Goal: Task Accomplishment & Management: Complete application form

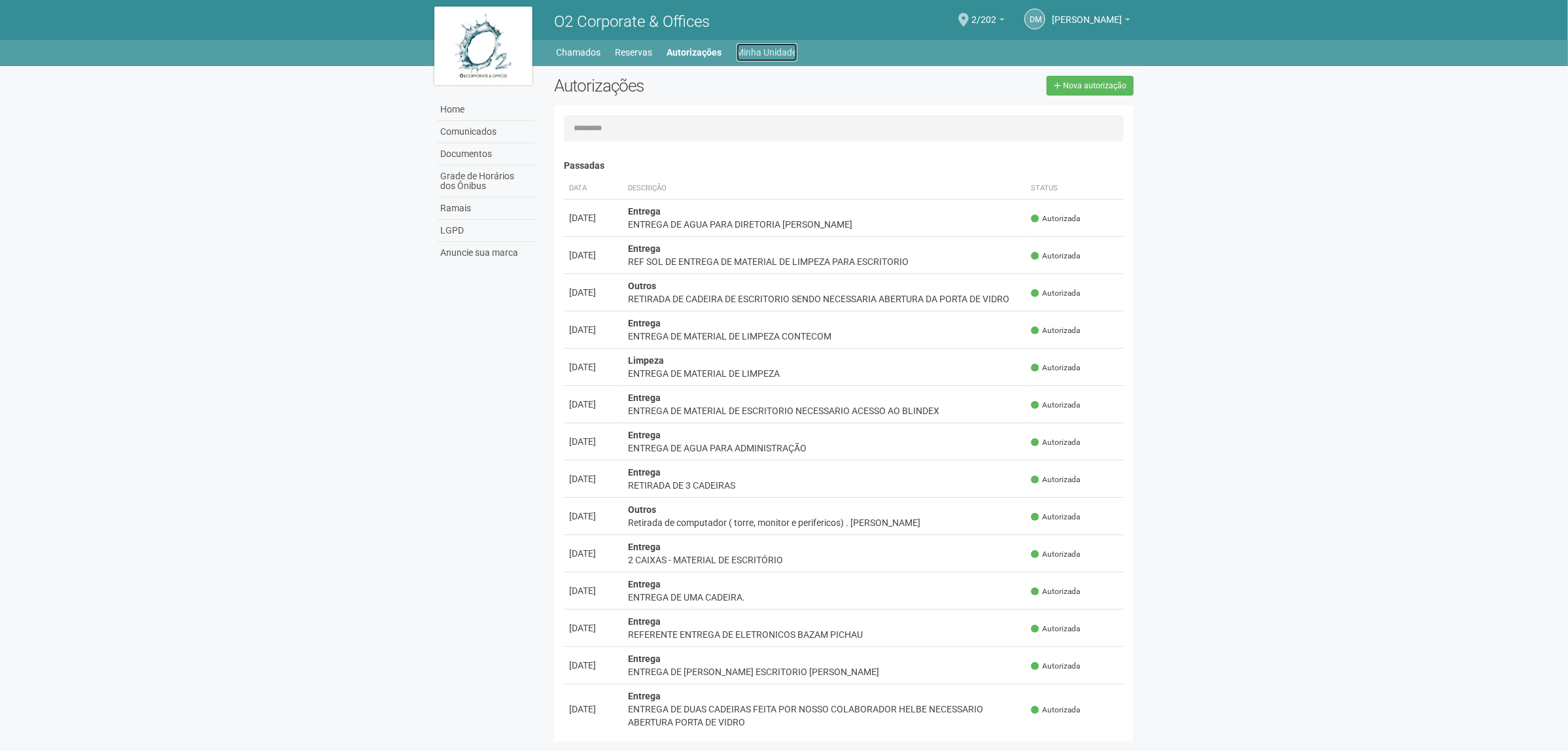
click at [747, 56] on link "Minha Unidade" at bounding box center [767, 52] width 61 height 18
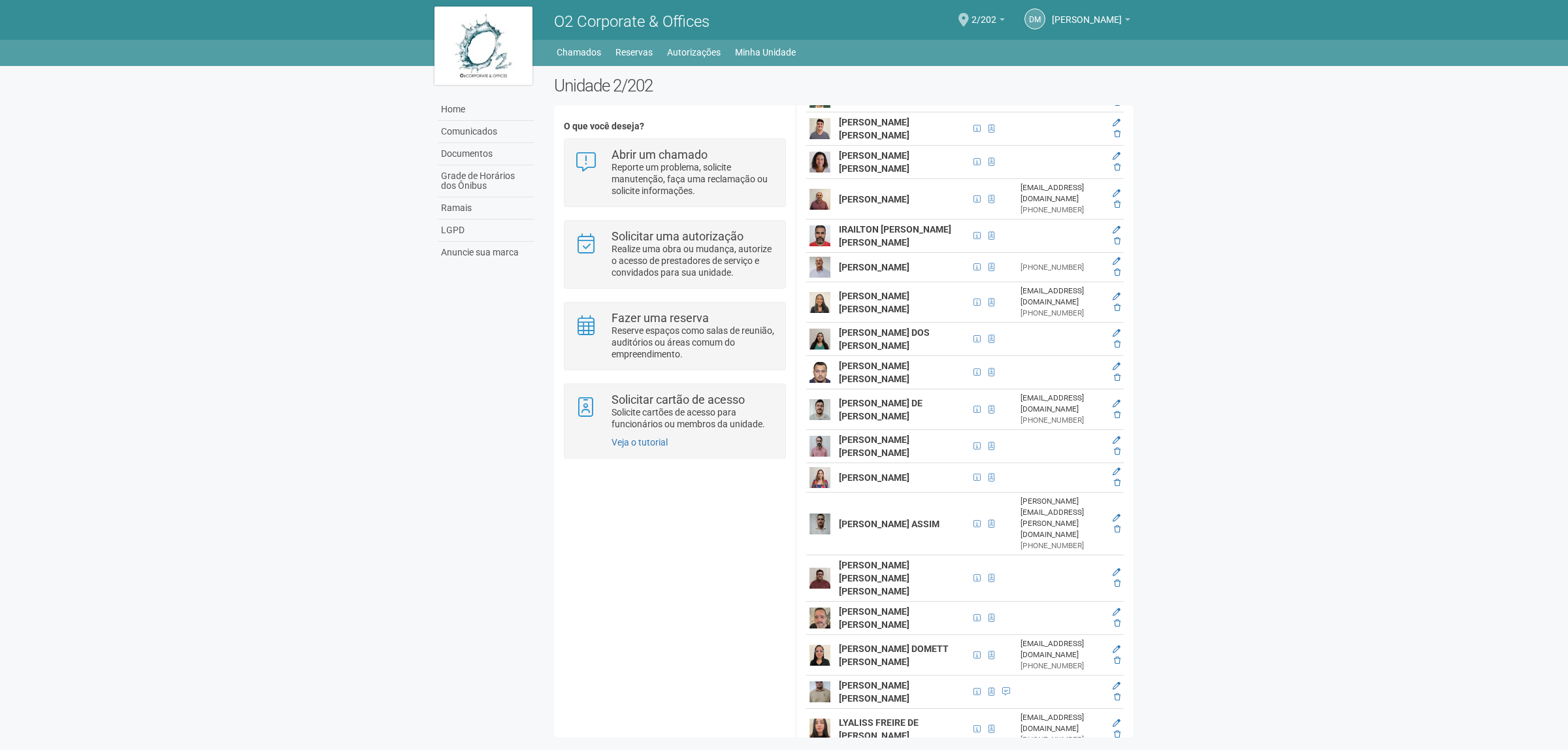
scroll to position [1072, 0]
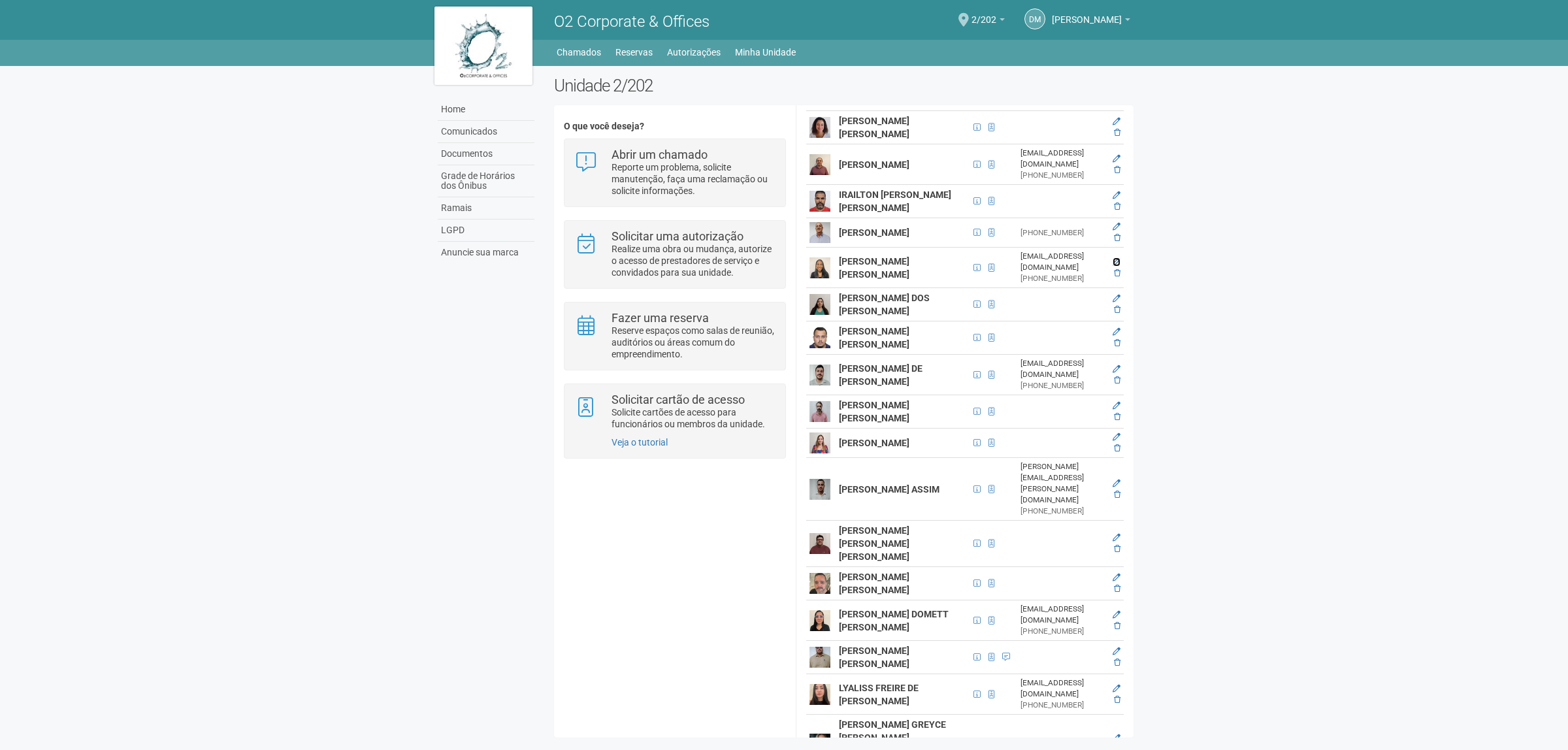
click at [1118, 266] on icon at bounding box center [1117, 262] width 8 height 8
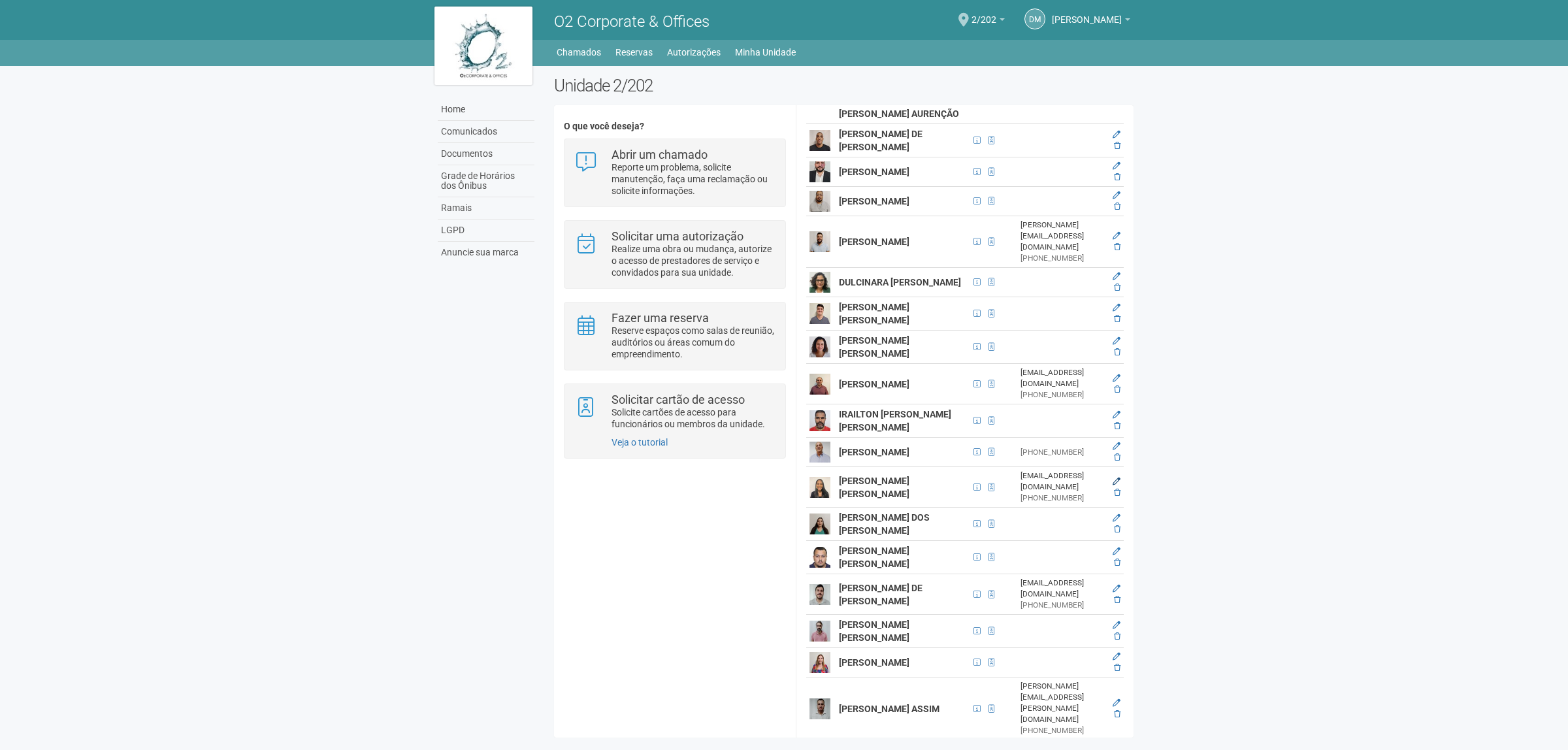
scroll to position [5, 0]
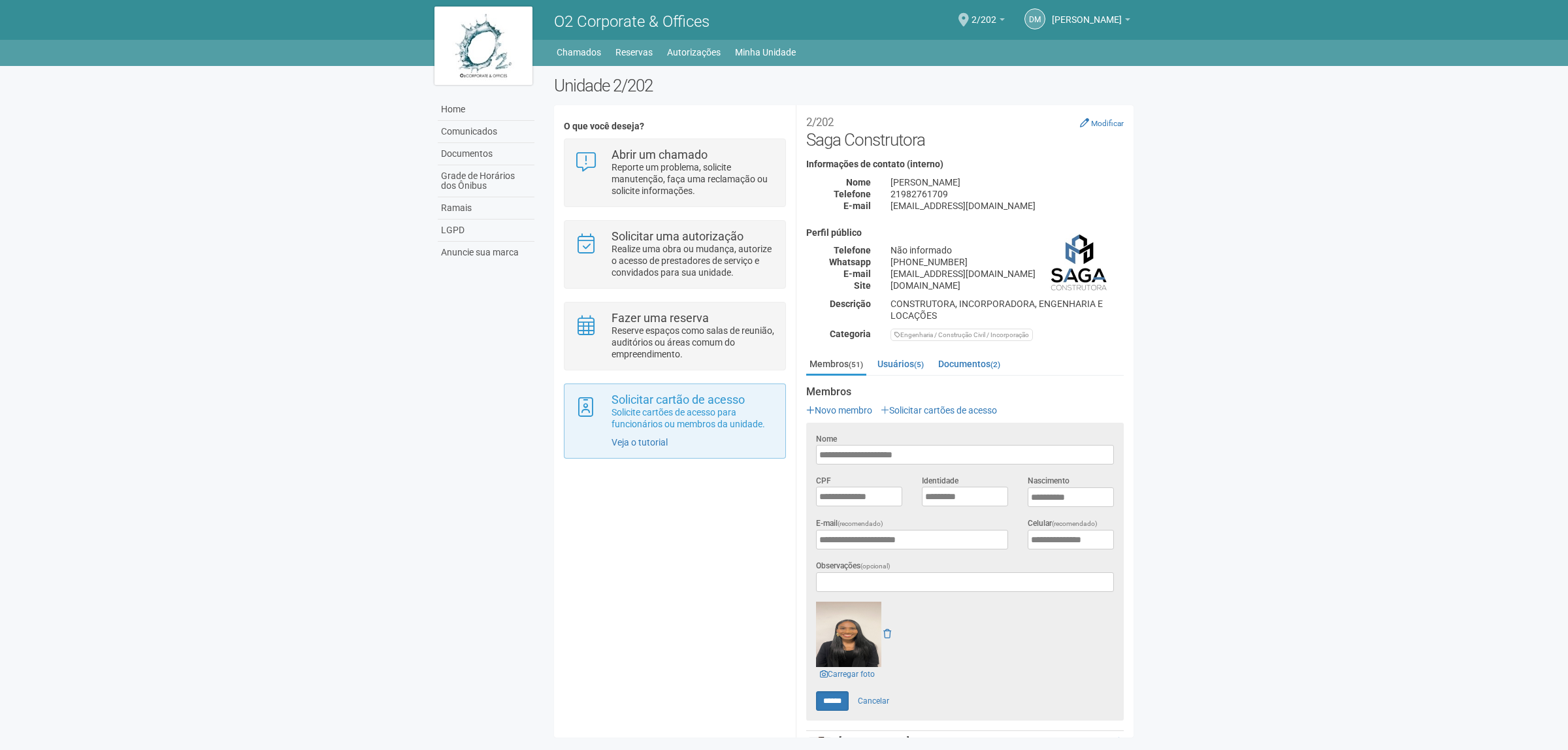
click at [716, 436] on div "Solicitar cartão de acesso Solicite cartões de acesso para funcionários ou memb…" at bounding box center [675, 421] width 221 height 75
click at [658, 447] on link "Veja o tutorial" at bounding box center [639, 442] width 56 height 10
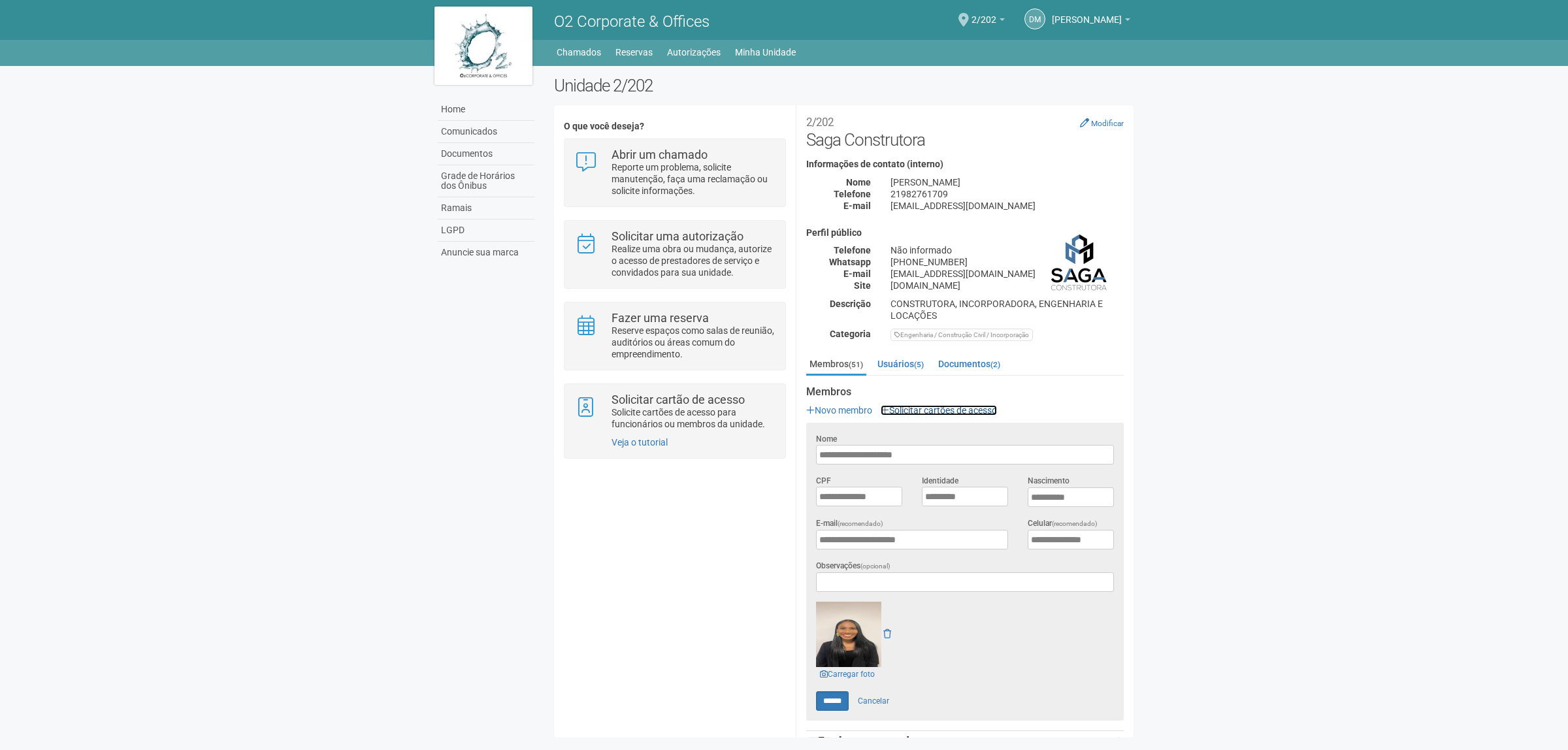
click at [913, 406] on link "Solicitar cartões de acesso" at bounding box center [938, 410] width 116 height 10
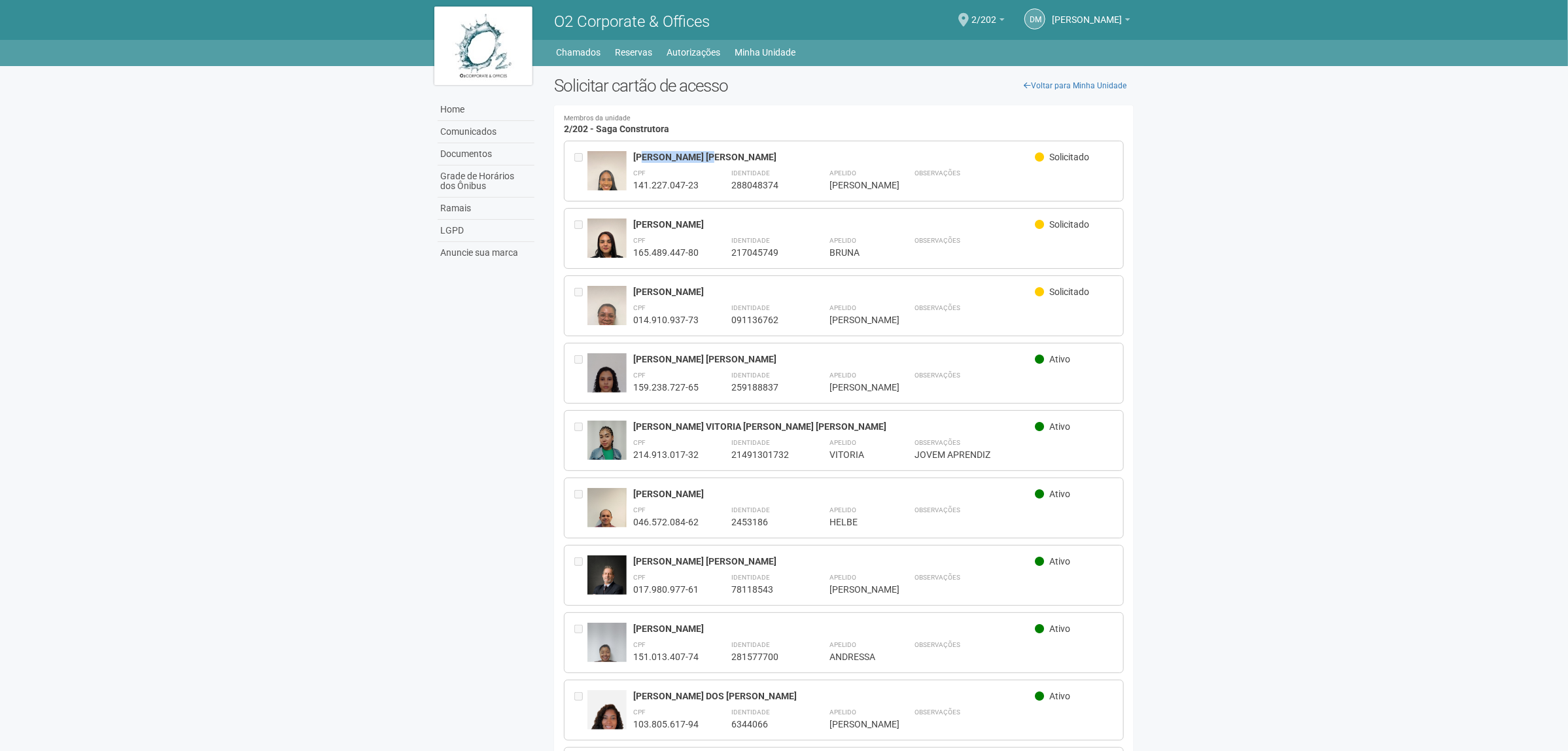
drag, startPoint x: 643, startPoint y: 157, endPoint x: 736, endPoint y: 154, distance: 93.0
click at [718, 154] on div "JESSICA DE SOUZA ALVES" at bounding box center [835, 157] width 403 height 12
drag, startPoint x: 1060, startPoint y: 157, endPoint x: 1109, endPoint y: 162, distance: 49.3
click at [1109, 162] on div "Solicitado" at bounding box center [1074, 159] width 79 height 15
drag, startPoint x: 1083, startPoint y: 297, endPoint x: 1013, endPoint y: 304, distance: 70.3
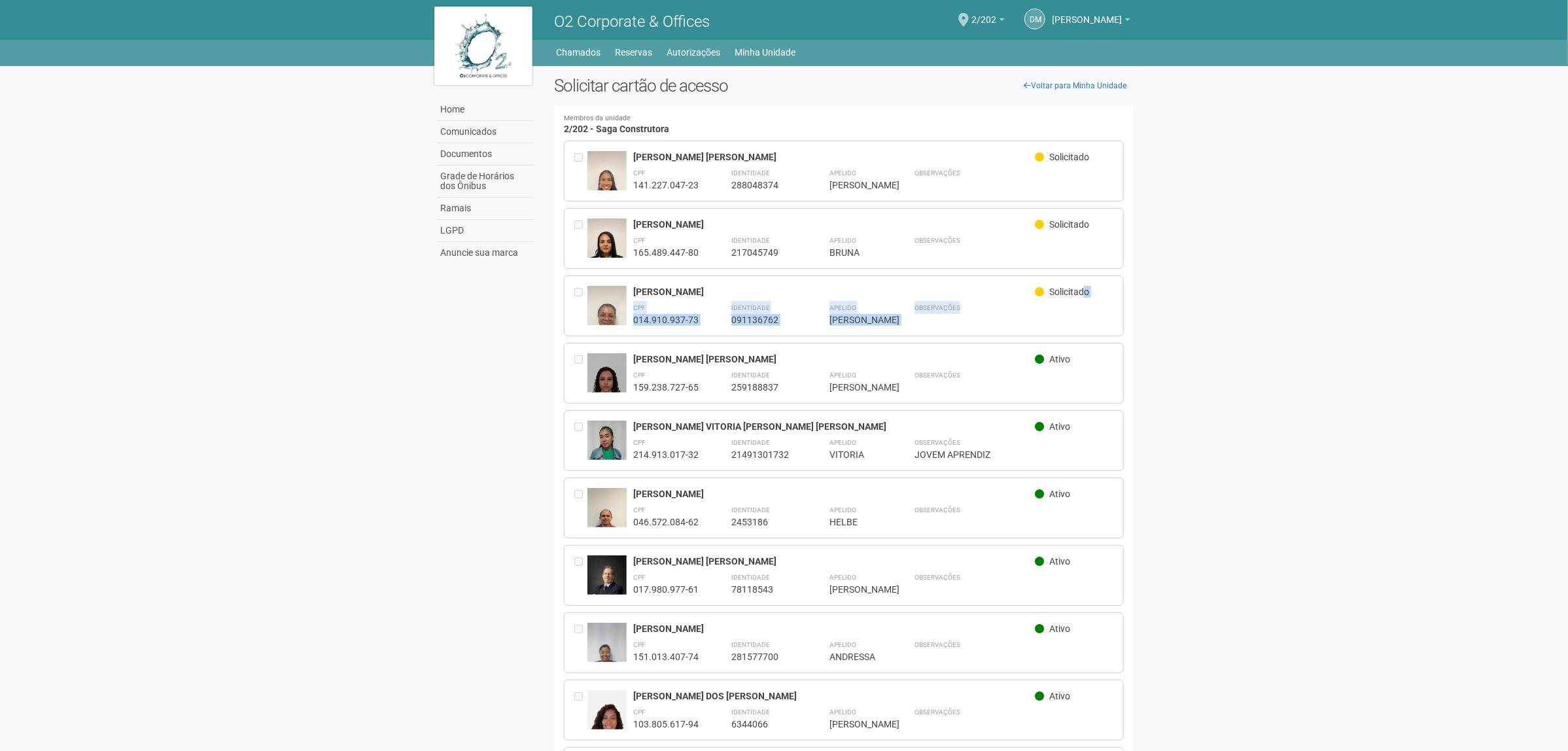
click at [1013, 304] on div "ADRIANA VALESKA DA SILVA Solicitado CPF 014.910.937-73 Identidade 091136762 Ape…" at bounding box center [874, 305] width 481 height 40
click at [1055, 288] on span "Solicitado" at bounding box center [1069, 291] width 40 height 10
drag, startPoint x: 1048, startPoint y: 291, endPoint x: 1101, endPoint y: 286, distance: 53.2
click at [1101, 286] on div "Solicitado" at bounding box center [1074, 293] width 79 height 15
drag, startPoint x: 1054, startPoint y: 224, endPoint x: 1087, endPoint y: 222, distance: 33.1
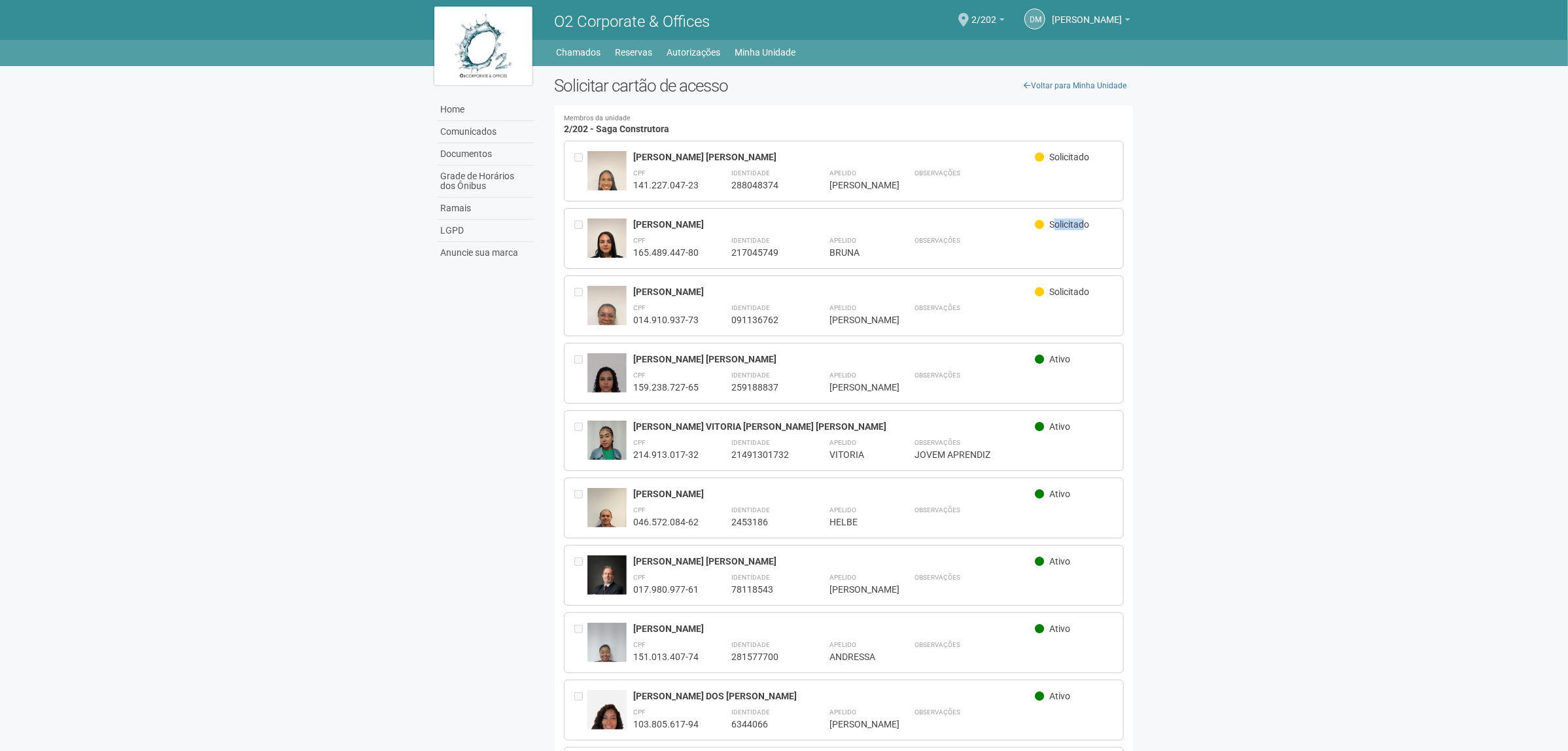
click at [1087, 222] on span "Solicitado" at bounding box center [1069, 224] width 40 height 10
click at [1052, 224] on span "Solicitado" at bounding box center [1069, 224] width 40 height 10
drag, startPoint x: 871, startPoint y: 187, endPoint x: 842, endPoint y: 185, distance: 29.1
click at [842, 185] on div "JESSICA" at bounding box center [855, 185] width 52 height 12
